Goal: Task Accomplishment & Management: Manage account settings

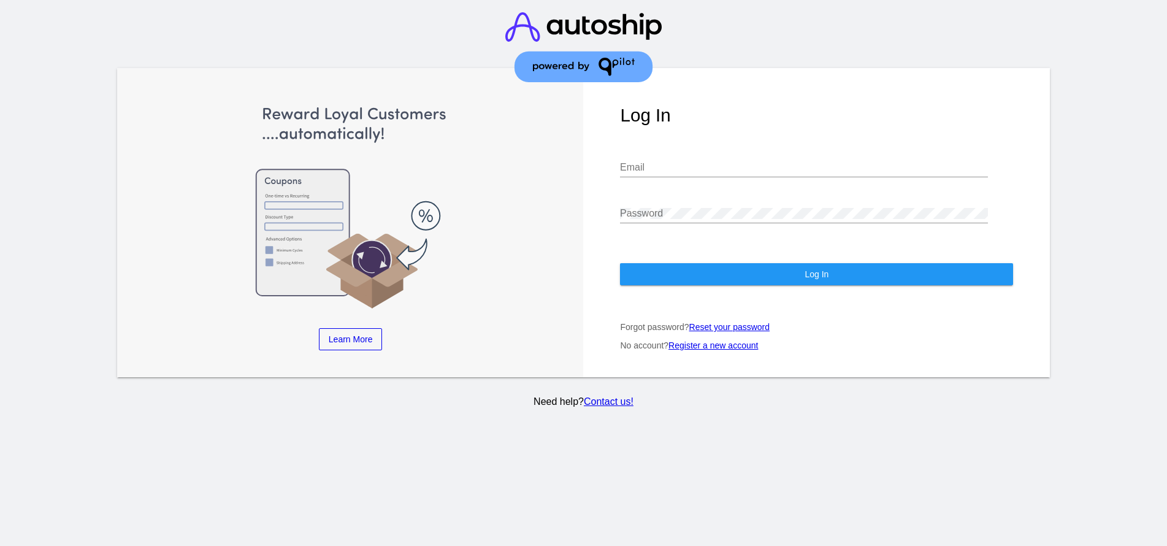
click at [694, 162] on input "Email" at bounding box center [804, 167] width 368 height 11
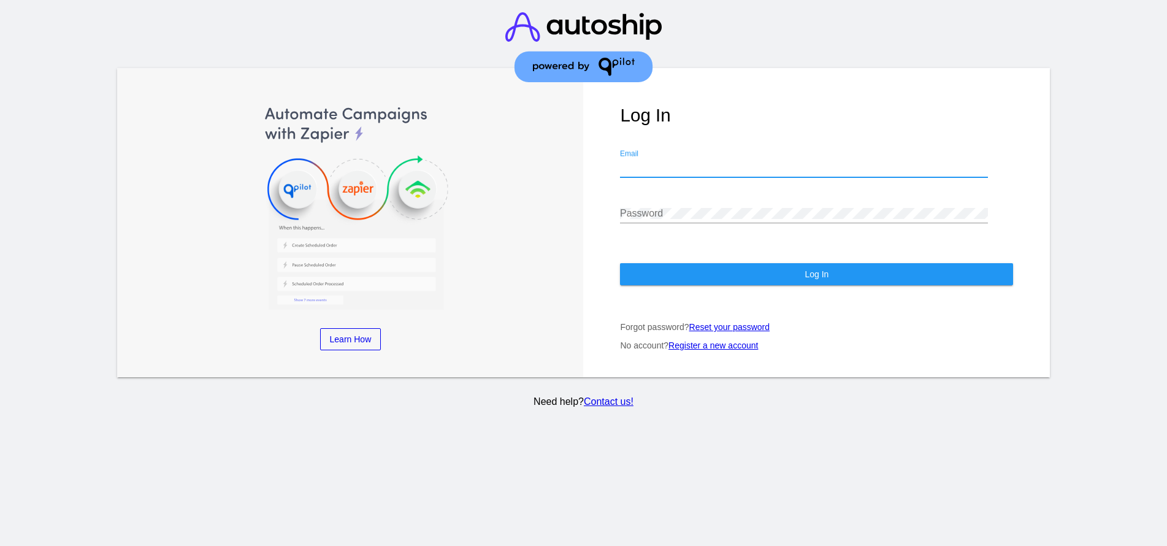
click at [659, 150] on div "Email" at bounding box center [804, 164] width 368 height 28
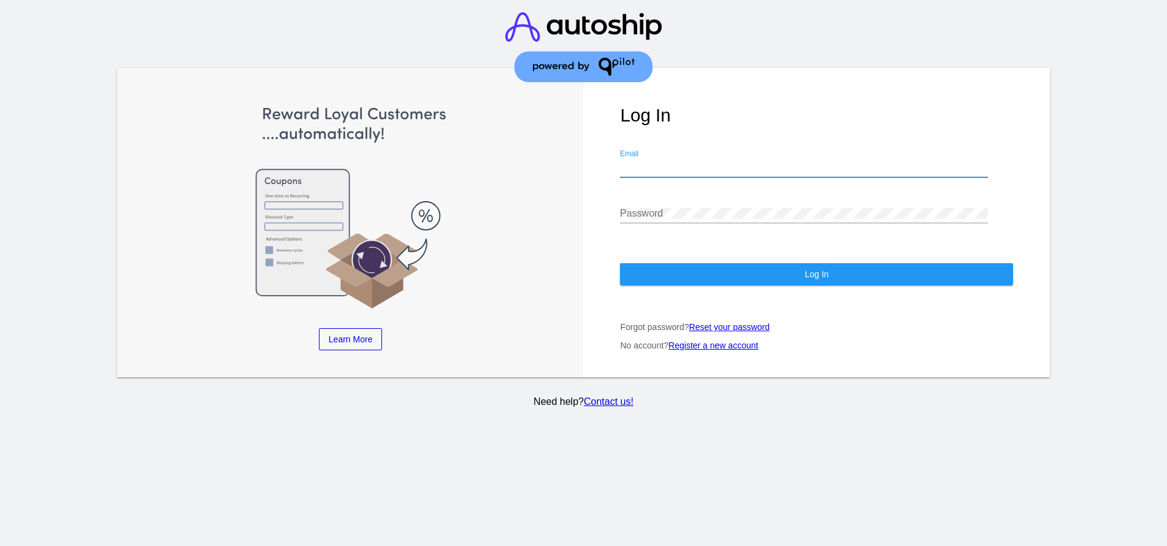
click at [634, 162] on input "Email" at bounding box center [804, 167] width 368 height 11
type input "[EMAIL_ADDRESS][DOMAIN_NAME]"
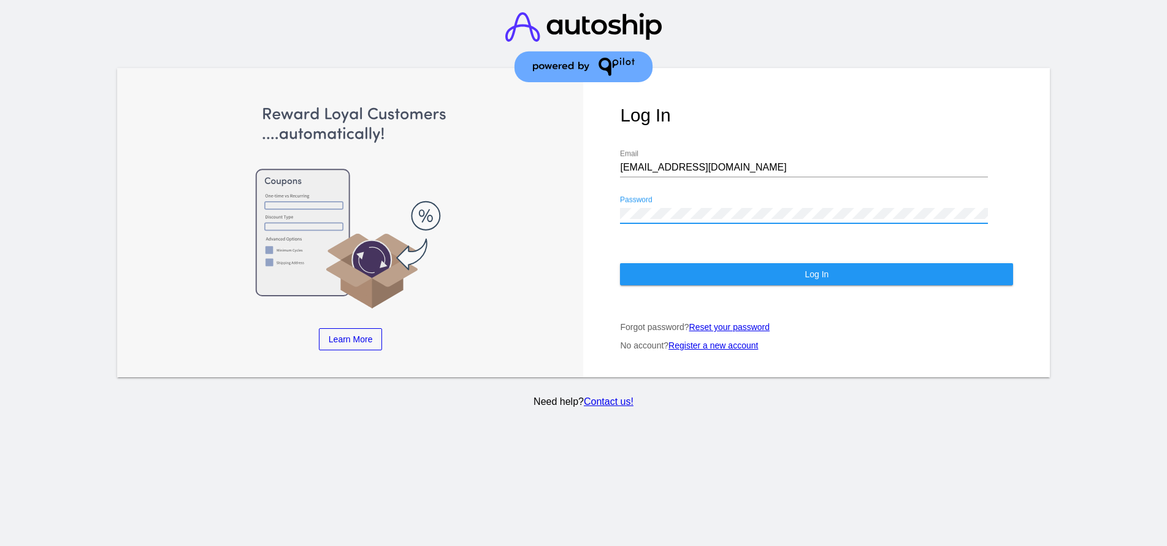
click at [825, 269] on span "Log In" at bounding box center [816, 274] width 24 height 10
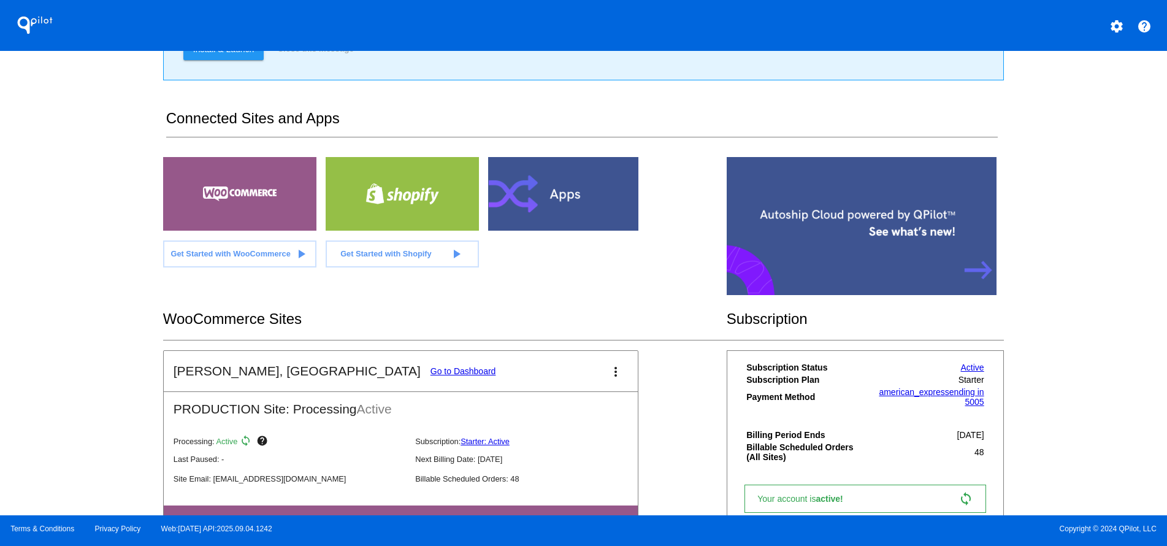
scroll to position [206, 0]
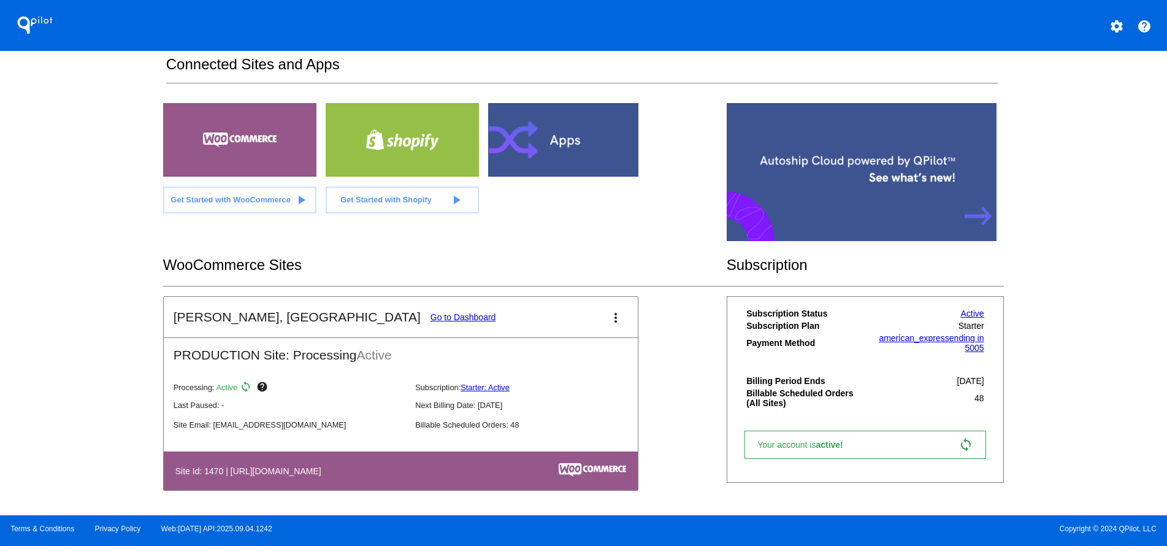
click at [430, 316] on link "Go to Dashboard" at bounding box center [463, 317] width 66 height 10
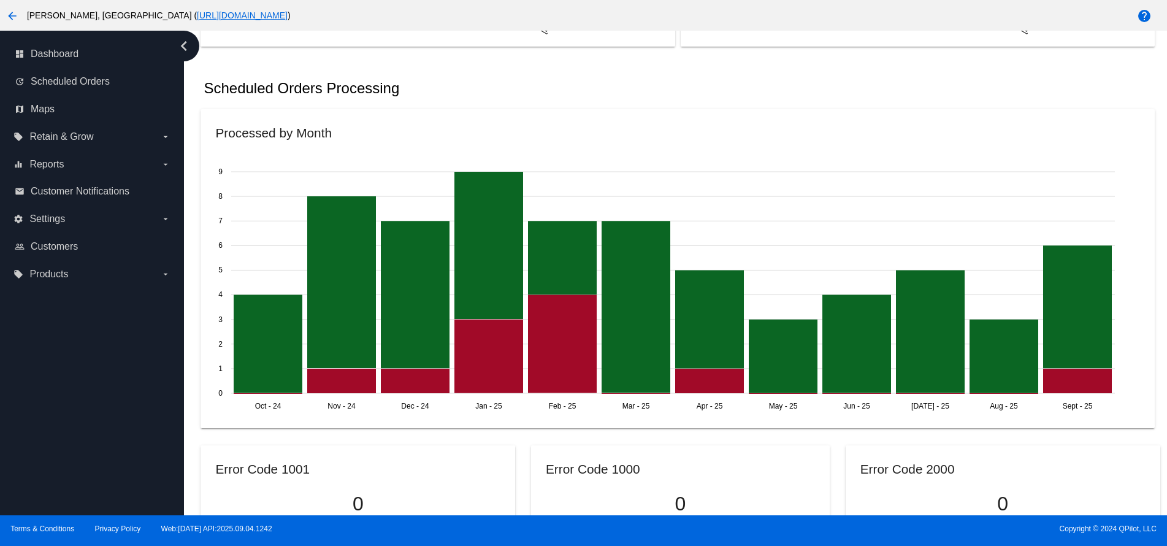
scroll to position [890, 0]
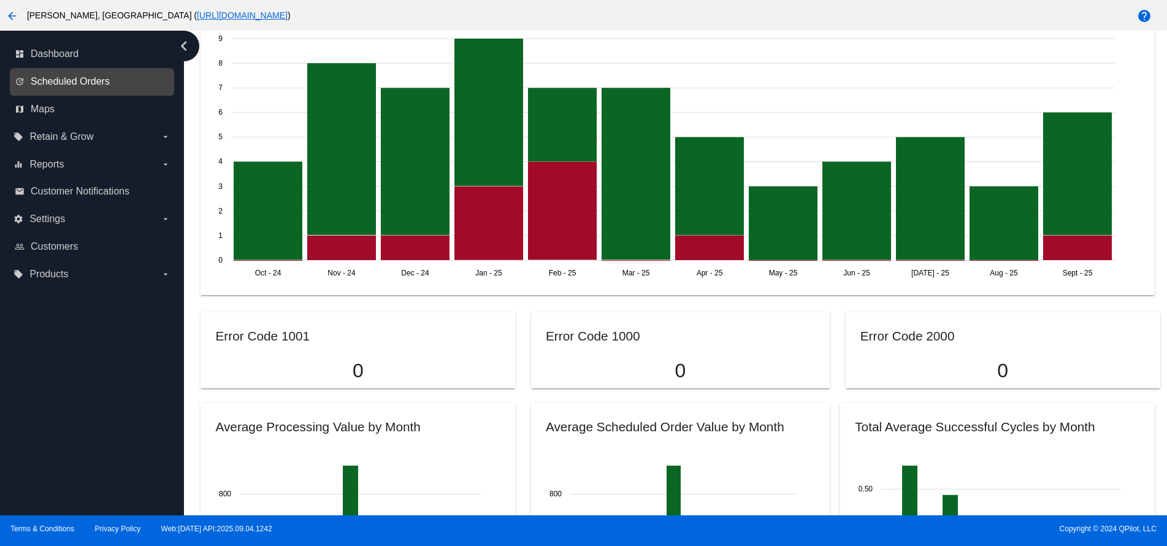
click at [88, 80] on span "Scheduled Orders" at bounding box center [70, 81] width 79 height 11
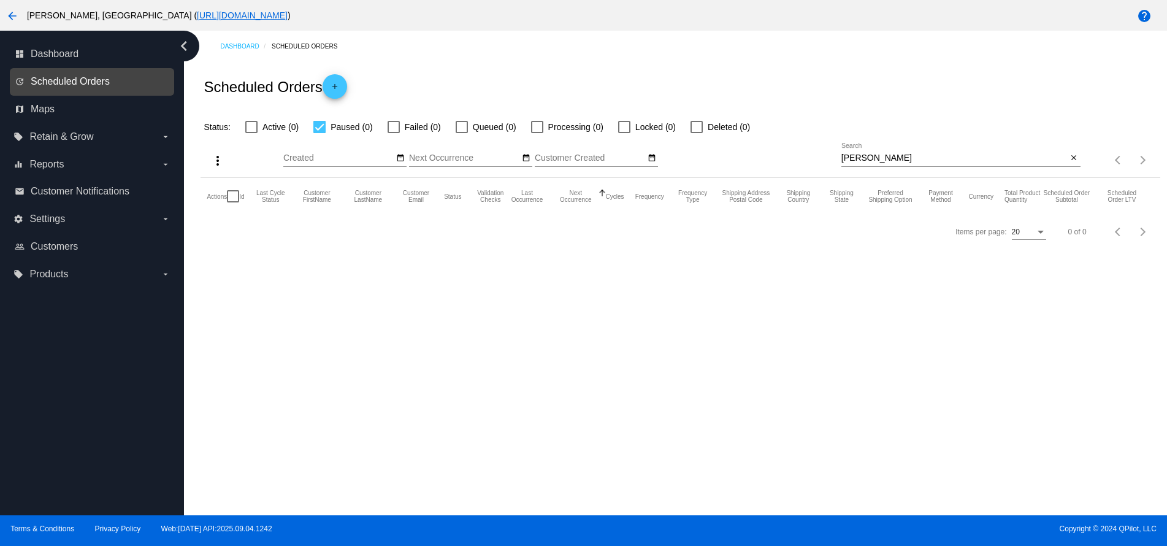
click at [100, 80] on span "Scheduled Orders" at bounding box center [70, 81] width 79 height 11
click at [251, 126] on div at bounding box center [251, 127] width 12 height 12
click at [251, 133] on input "Active (0)" at bounding box center [251, 133] width 1 height 1
checkbox input "true"
click at [58, 52] on span "Dashboard" at bounding box center [55, 53] width 48 height 11
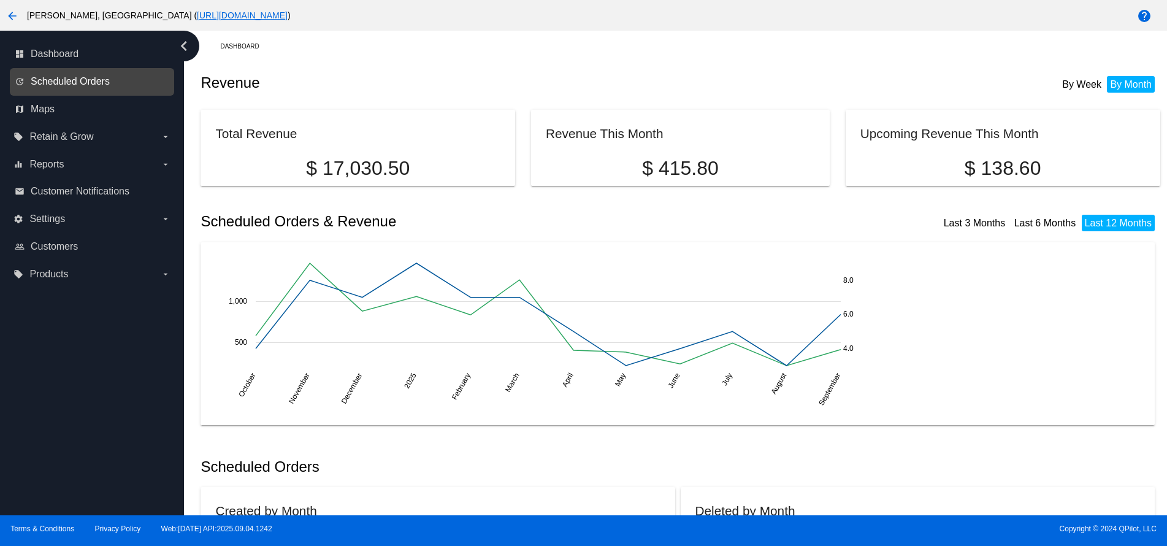
click at [95, 80] on span "Scheduled Orders" at bounding box center [70, 81] width 79 height 11
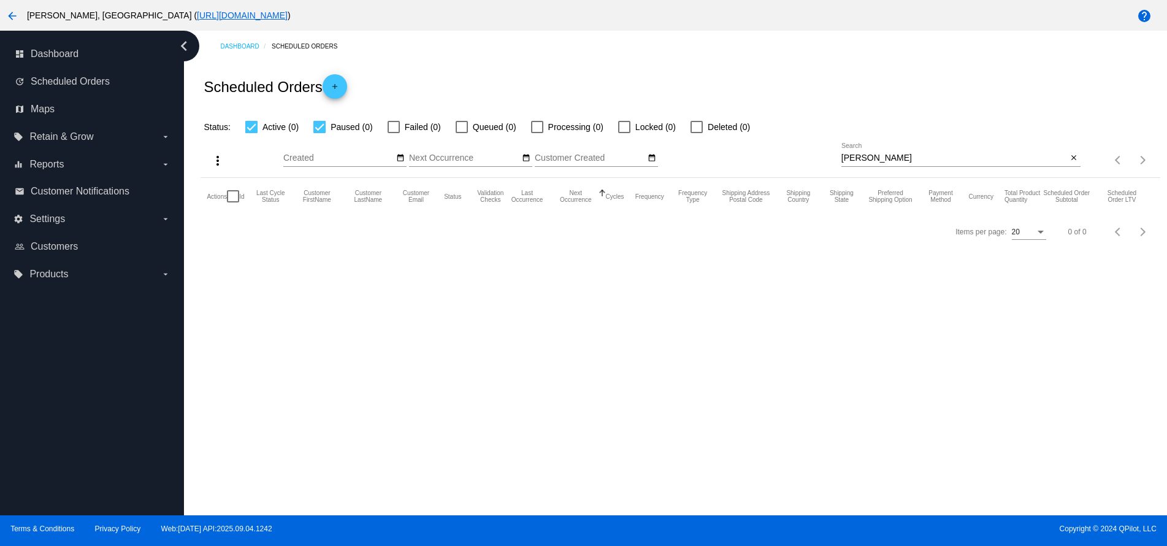
click at [524, 353] on div "Dashboard Scheduled Orders Scheduled Orders add Status: Active (0) Paused (0) F…" at bounding box center [675, 273] width 983 height 484
drag, startPoint x: 920, startPoint y: 159, endPoint x: 801, endPoint y: 156, distance: 119.0
click at [801, 156] on div "more_vert Sep Jan Feb Mar [DATE]" at bounding box center [679, 156] width 959 height 44
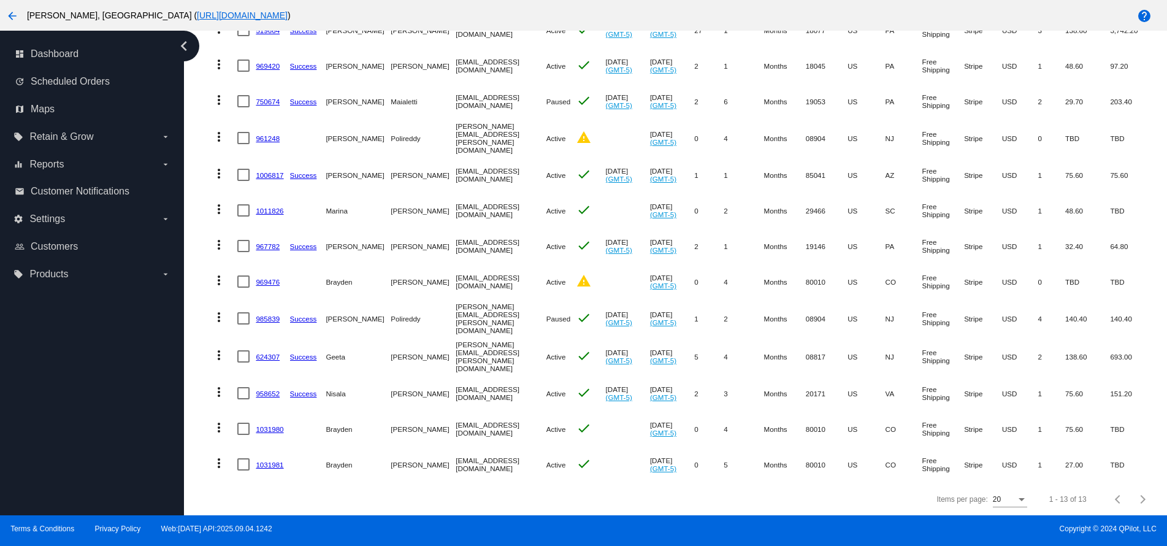
scroll to position [204, 0]
click at [267, 388] on link "958652" at bounding box center [268, 392] width 24 height 8
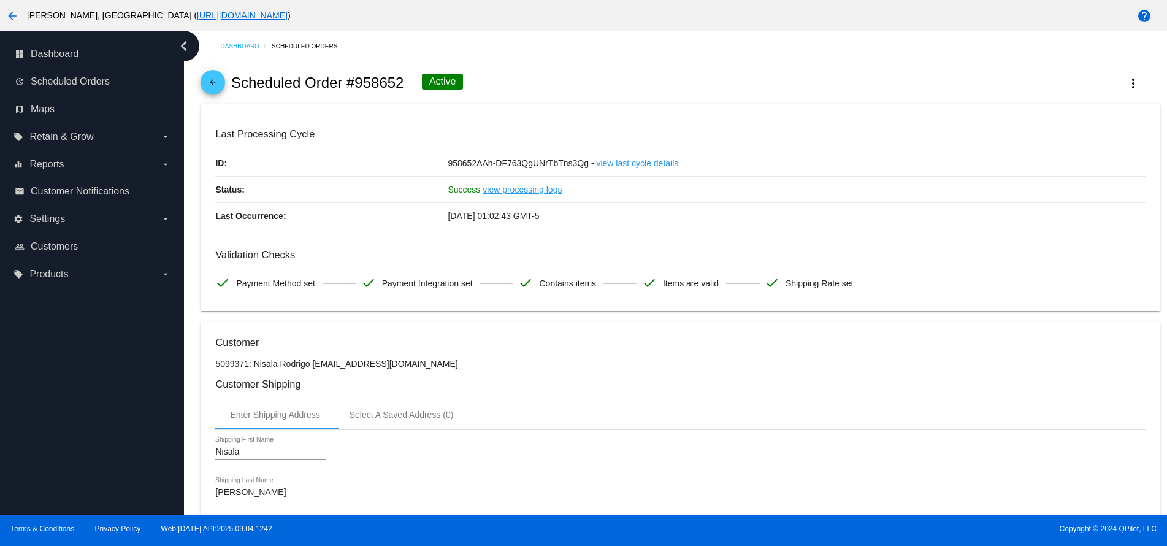
click at [12, 13] on mat-icon "arrow_back" at bounding box center [12, 16] width 15 height 15
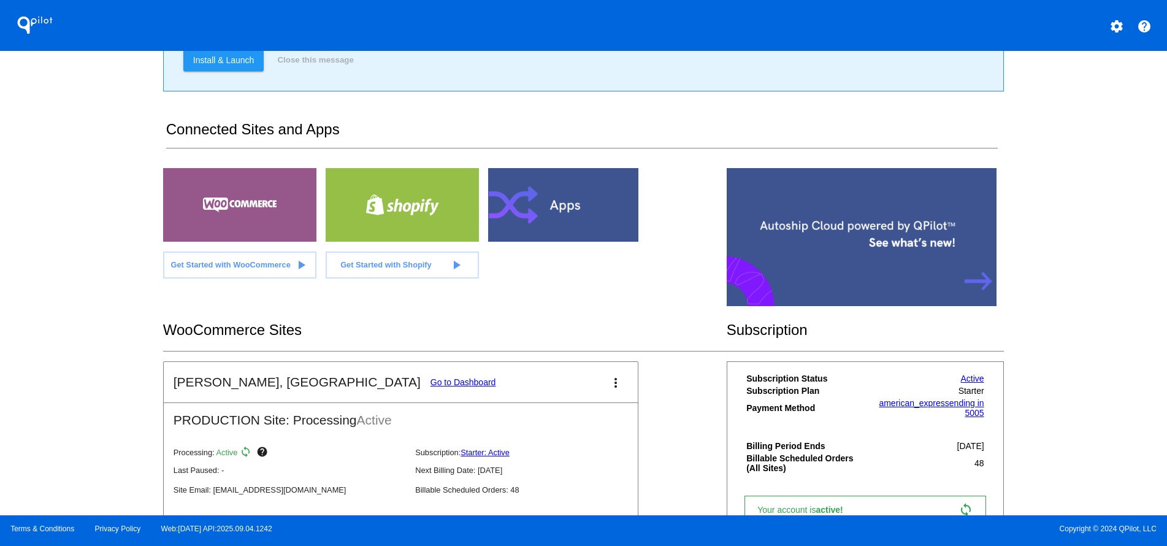
scroll to position [180, 0]
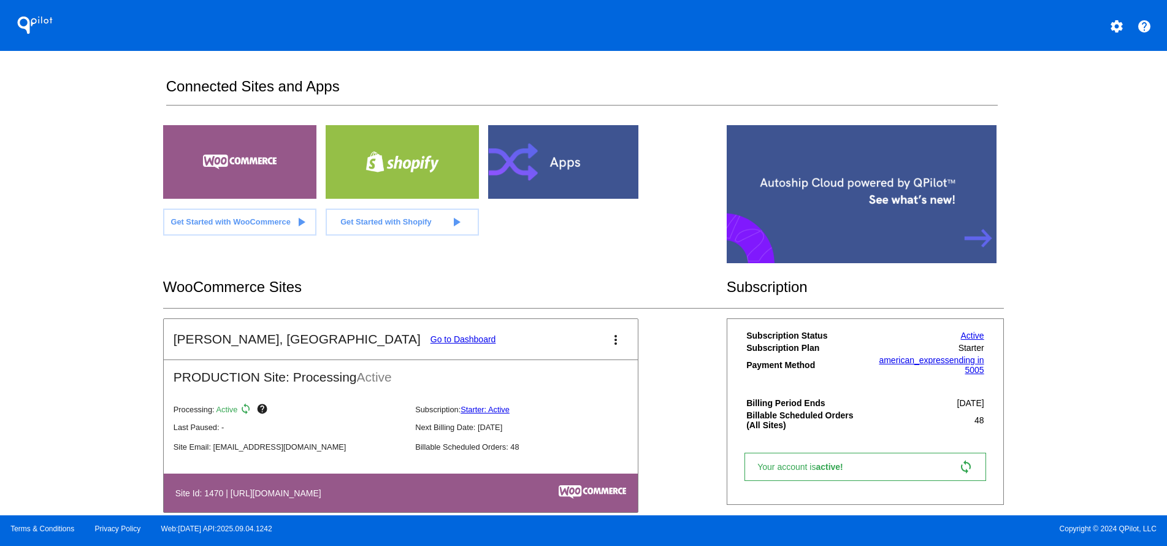
click at [430, 341] on link "Go to Dashboard" at bounding box center [463, 339] width 66 height 10
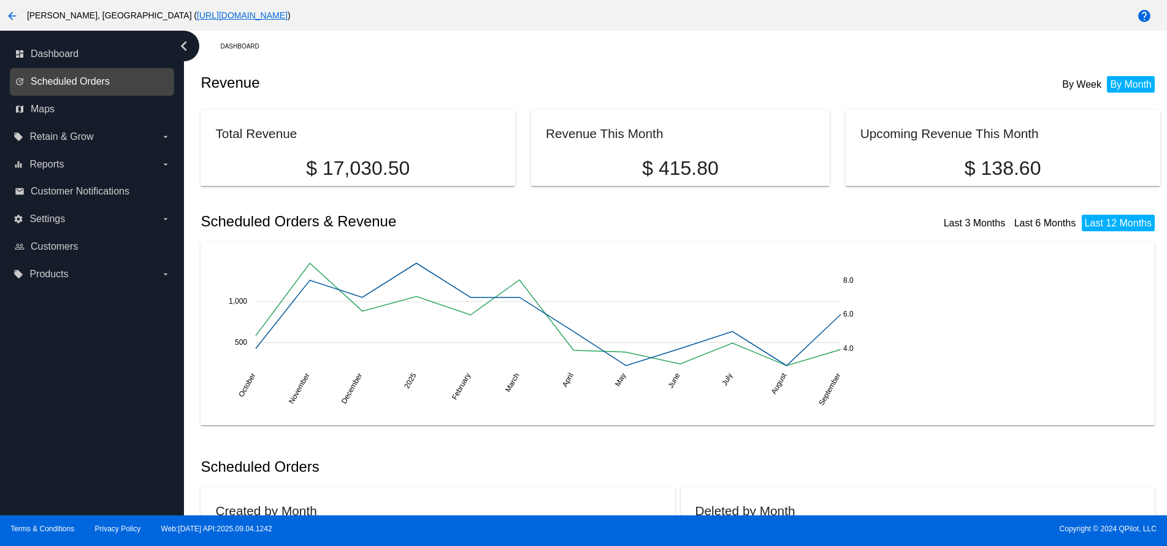
click at [90, 78] on span "Scheduled Orders" at bounding box center [70, 81] width 79 height 11
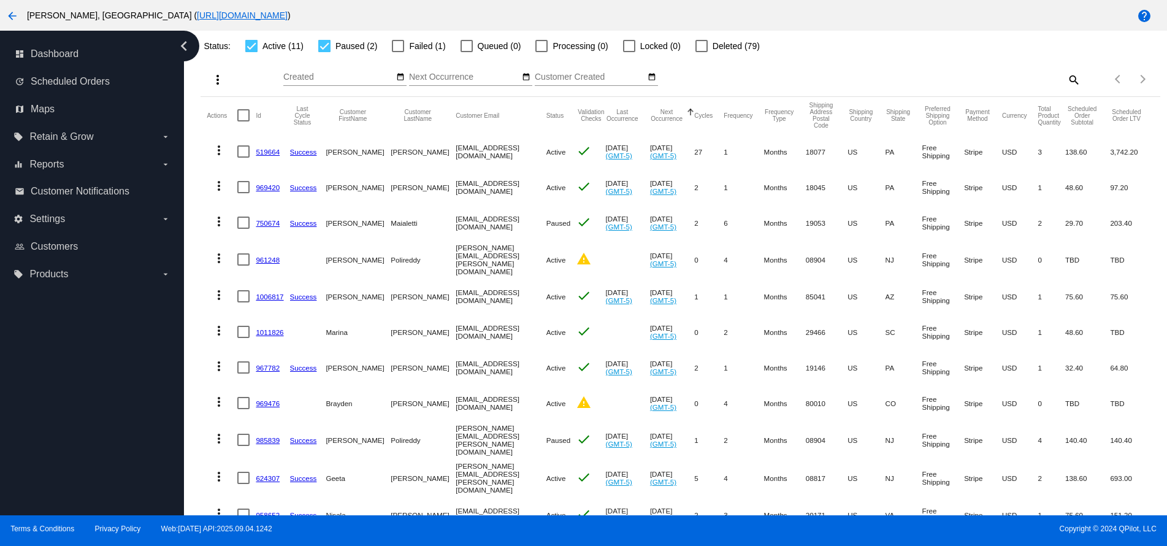
scroll to position [205, 0]
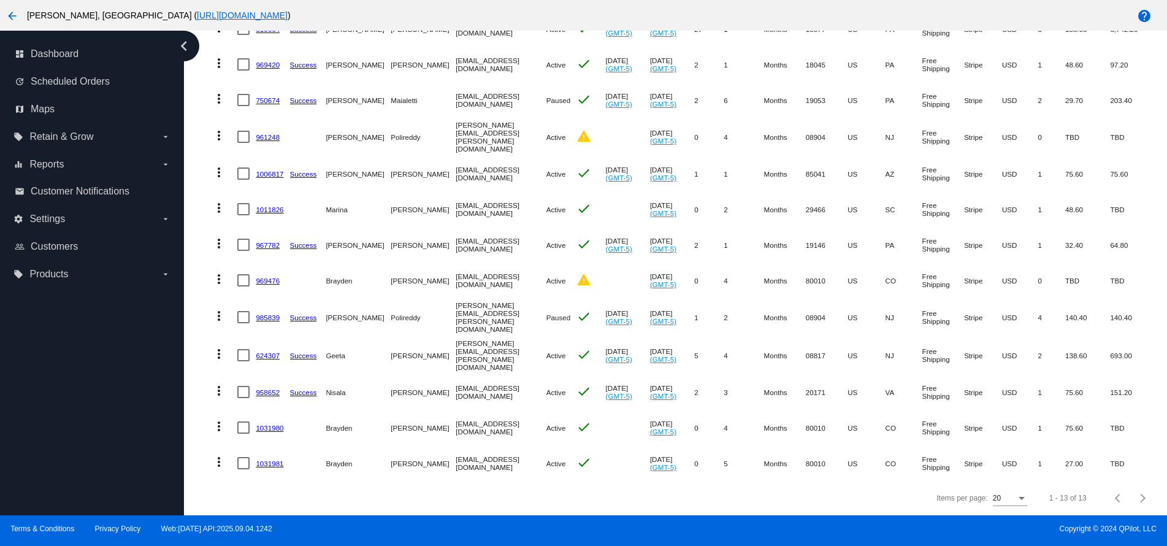
click at [1018, 498] on div "Items per page:" at bounding box center [1021, 498] width 6 height 3
click at [1004, 467] on span "30" at bounding box center [1000, 470] width 34 height 22
